Goal: Transaction & Acquisition: Purchase product/service

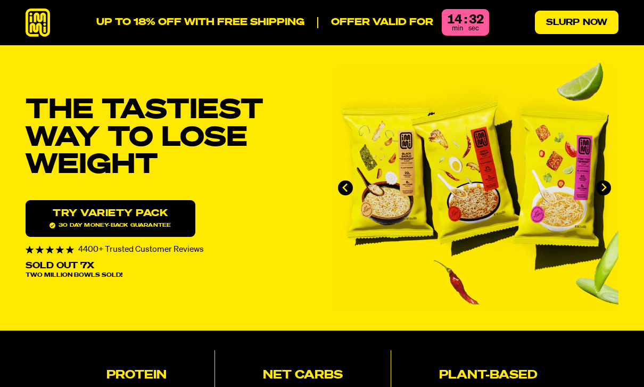
click at [573, 29] on link "Slurp Now" at bounding box center [577, 22] width 84 height 23
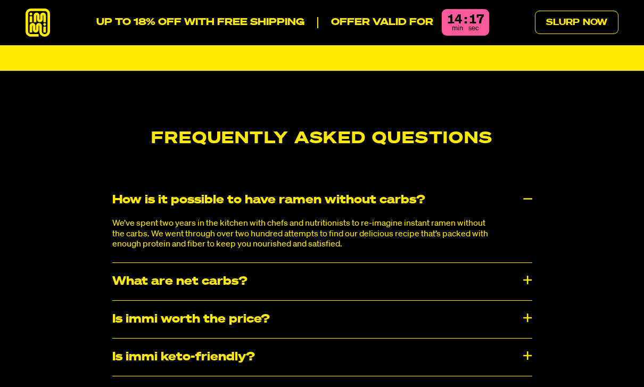
scroll to position [5206, 0]
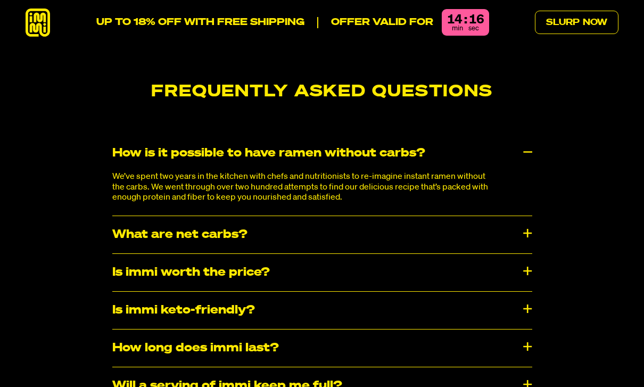
click at [276, 216] on div "What are net carbs?" at bounding box center [322, 234] width 420 height 37
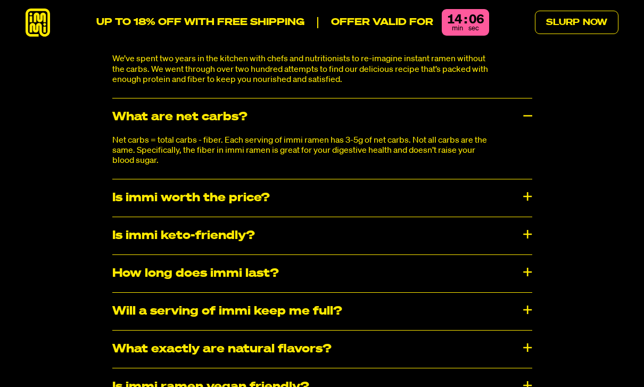
scroll to position [5328, 0]
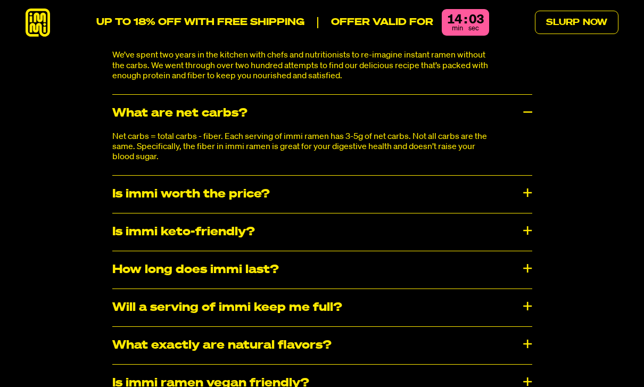
click at [359, 289] on div "Will a serving of immi keep me full?" at bounding box center [322, 307] width 420 height 37
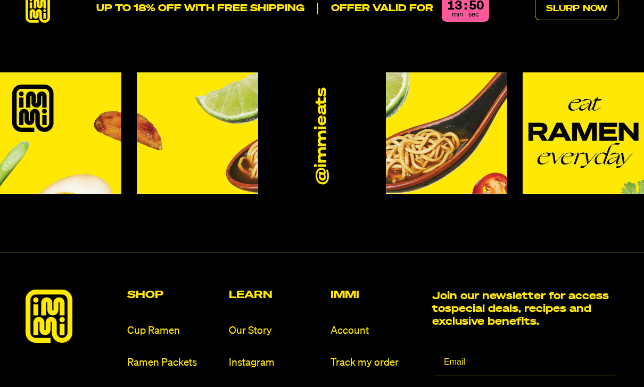
scroll to position [5942, 0]
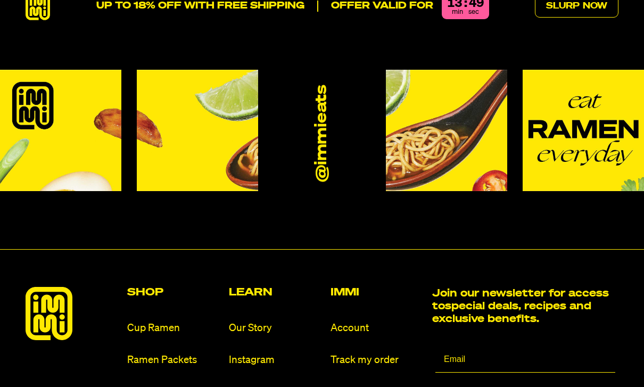
click at [151, 287] on h2 "Shop" at bounding box center [173, 292] width 93 height 11
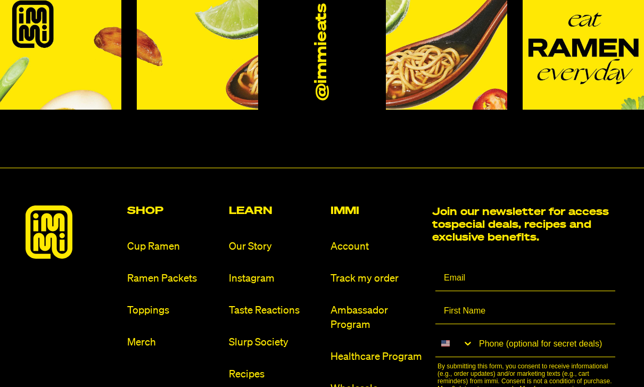
scroll to position [6098, 0]
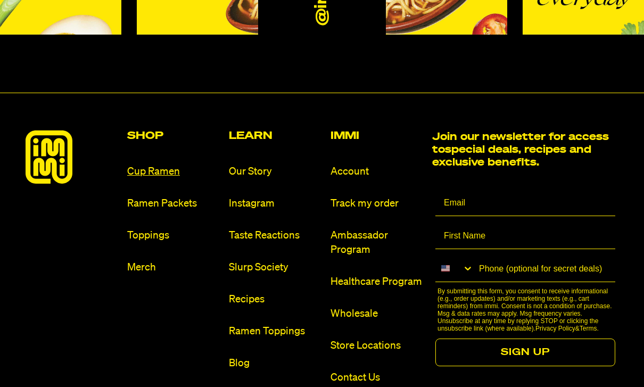
click at [150, 164] on link "Cup Ramen" at bounding box center [173, 171] width 93 height 14
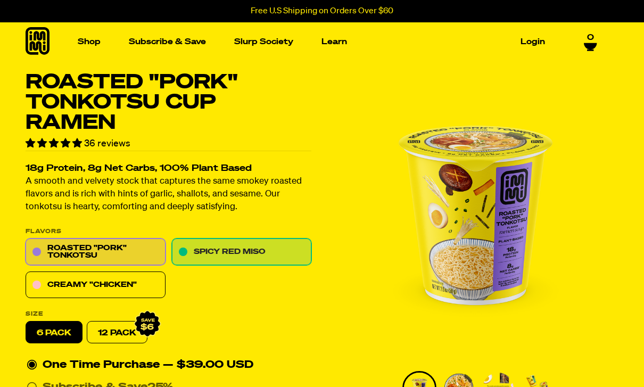
click at [301, 245] on link "Spicy Red Miso" at bounding box center [242, 252] width 140 height 27
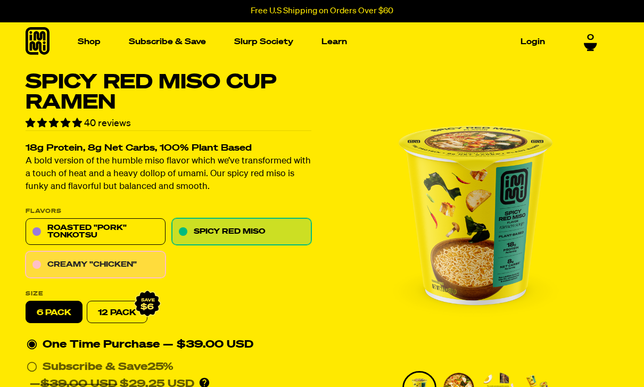
click at [144, 261] on link "Creamy "Chicken"" at bounding box center [96, 265] width 140 height 27
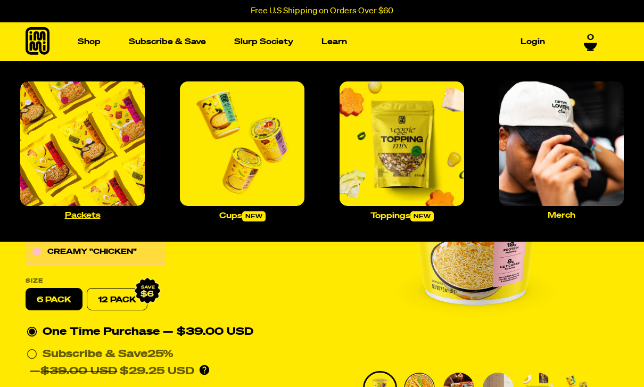
click at [101, 112] on img "Main navigation" at bounding box center [82, 143] width 125 height 125
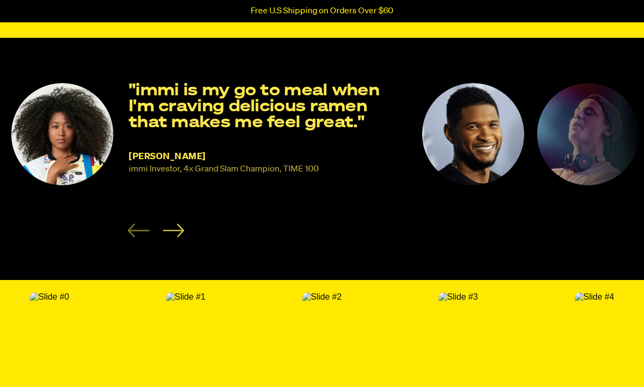
scroll to position [1663, 0]
click at [175, 224] on icon "Next slide" at bounding box center [173, 231] width 22 height 14
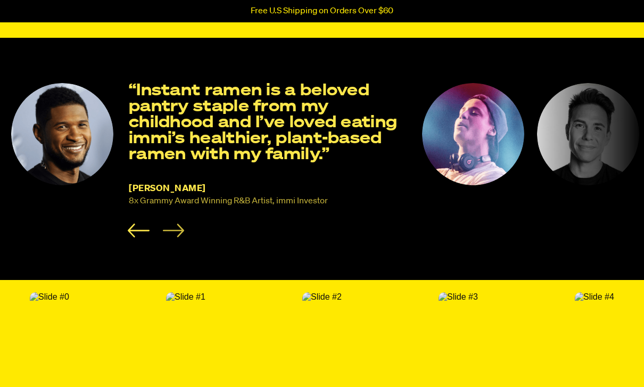
click at [175, 224] on icon "Next slide" at bounding box center [173, 231] width 22 height 14
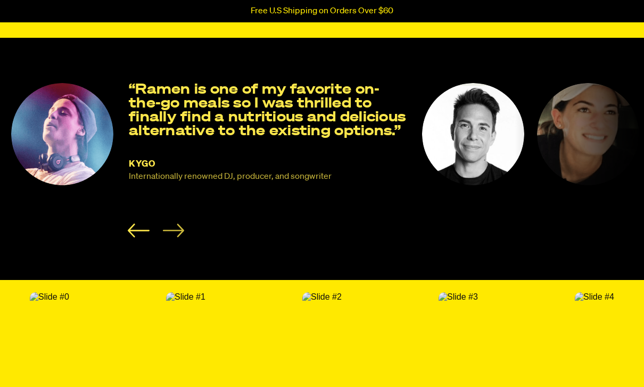
click at [174, 224] on icon "Next slide" at bounding box center [173, 231] width 22 height 14
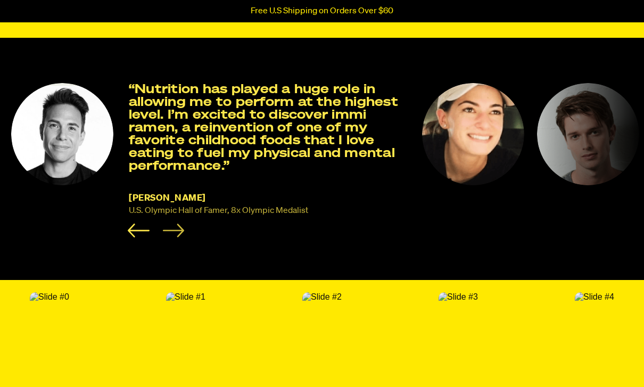
click at [174, 227] on icon "Next slide" at bounding box center [173, 231] width 22 height 14
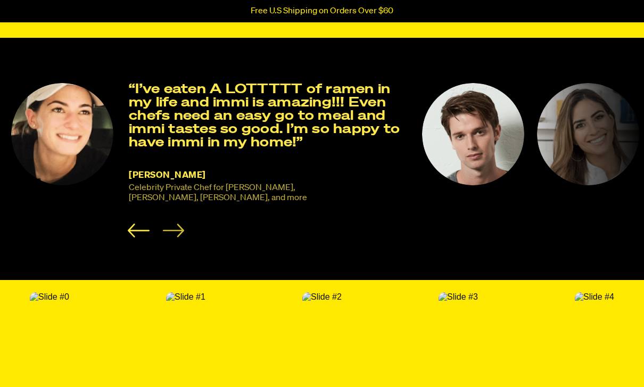
click at [174, 228] on icon "Next slide" at bounding box center [173, 231] width 22 height 14
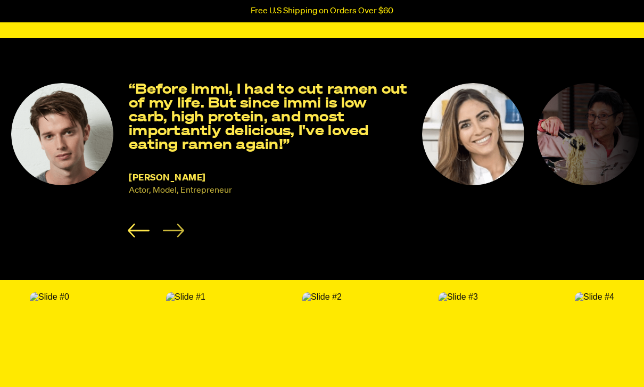
click at [175, 228] on icon "Next slide" at bounding box center [173, 231] width 22 height 14
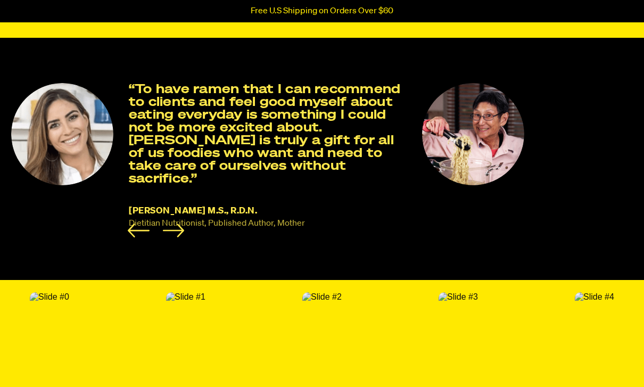
click at [175, 229] on div "immi testimonials" at bounding box center [156, 231] width 56 height 14
click at [173, 224] on icon "Next slide" at bounding box center [173, 230] width 21 height 13
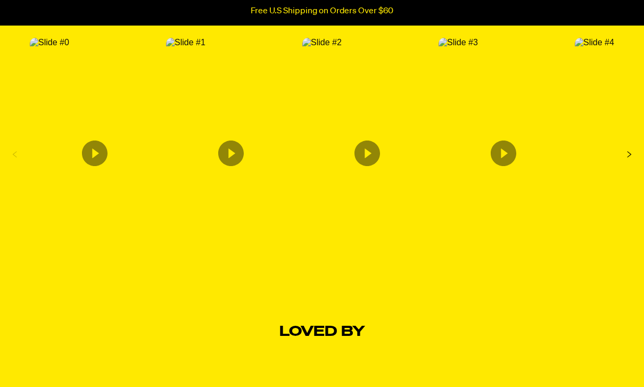
scroll to position [1913, 0]
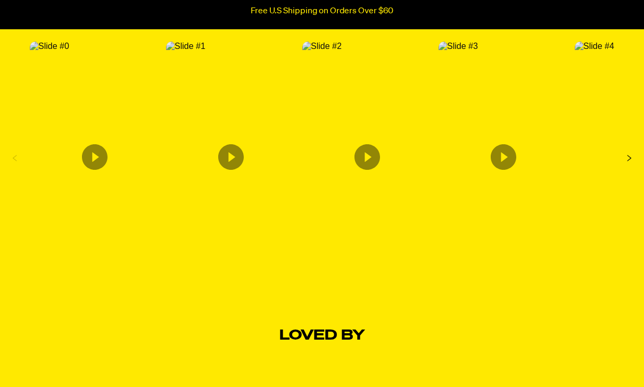
click at [634, 154] on icon "Next Slide" at bounding box center [629, 158] width 17 height 17
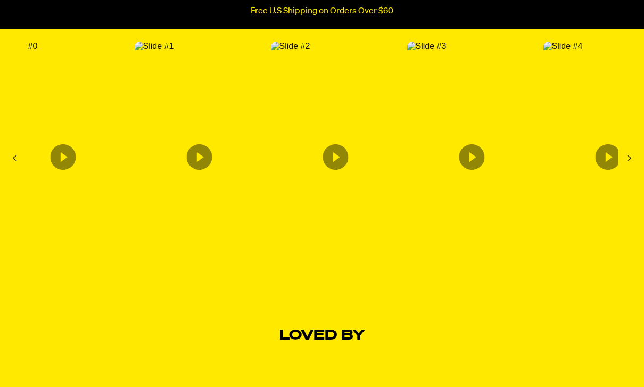
click at [632, 151] on icon "Next Slide" at bounding box center [629, 158] width 17 height 17
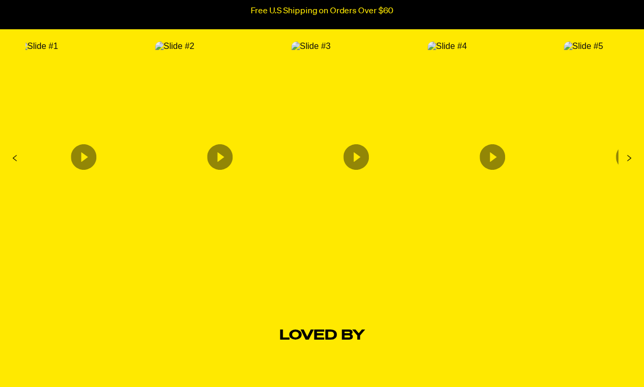
click at [632, 151] on icon "Next Slide" at bounding box center [629, 158] width 17 height 17
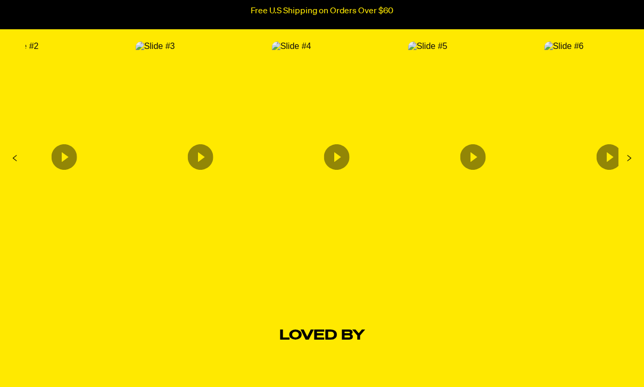
click at [632, 151] on icon "Next Slide" at bounding box center [629, 158] width 17 height 17
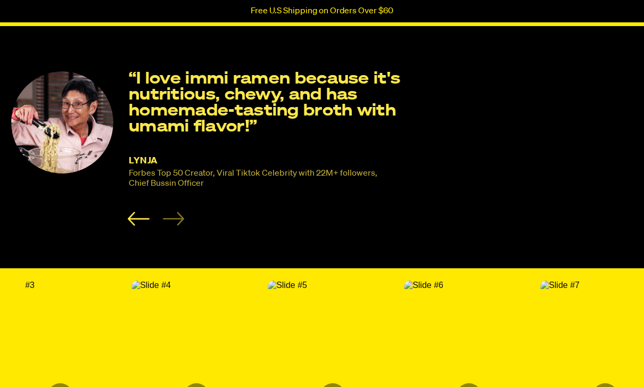
scroll to position [1464, 0]
